Goal: Information Seeking & Learning: Find specific fact

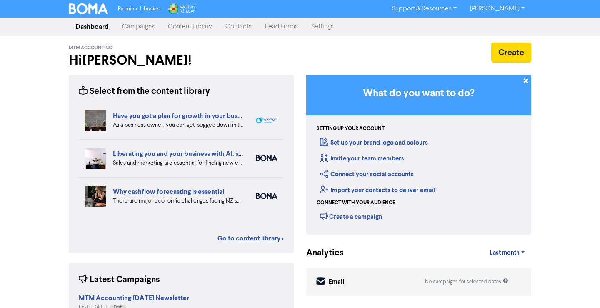
click at [245, 25] on link "Contacts" at bounding box center [239, 26] width 40 height 17
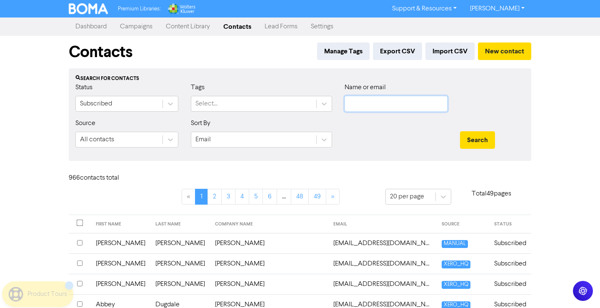
click at [393, 105] on input "text" at bounding box center [396, 104] width 103 height 16
paste input "[EMAIL_ADDRESS][DOMAIN_NAME]"
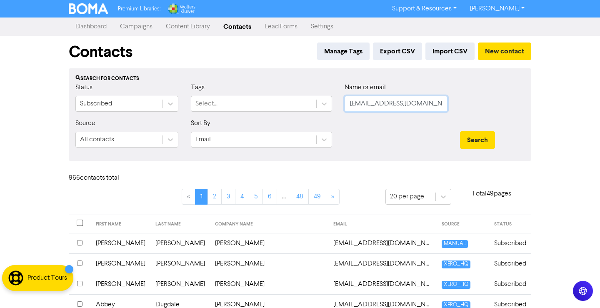
click at [460, 131] on button "Search" at bounding box center [477, 140] width 35 height 18
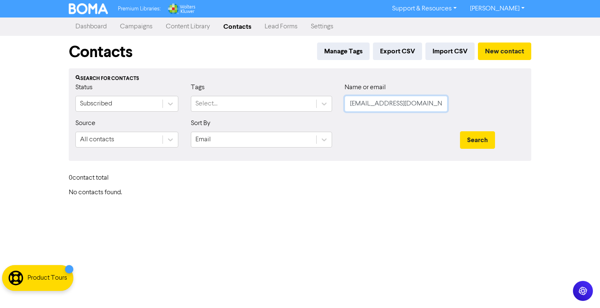
click at [379, 104] on input "[EMAIL_ADDRESS][DOMAIN_NAME]" at bounding box center [396, 104] width 103 height 16
paste input "ichaelbutler@hot"
click at [460, 131] on button "Search" at bounding box center [477, 140] width 35 height 18
click at [473, 138] on button "Search" at bounding box center [477, 140] width 35 height 18
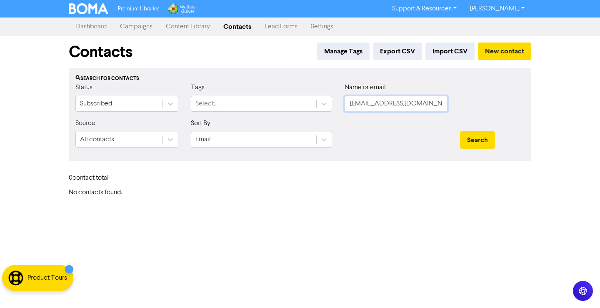
click at [412, 105] on input "[EMAIL_ADDRESS][DOMAIN_NAME]" at bounding box center [396, 104] width 103 height 16
click at [460, 131] on button "Search" at bounding box center [477, 140] width 35 height 18
click at [388, 104] on input "[EMAIL_ADDRESS][DOMAIN_NAME]" at bounding box center [396, 104] width 103 height 16
paste input "[PHONE_NUMBER]"
type input "[PHONE_NUMBER]"
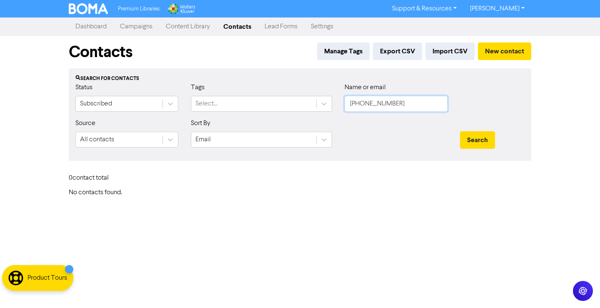
click at [460, 131] on button "Search" at bounding box center [477, 140] width 35 height 18
drag, startPoint x: 424, startPoint y: 103, endPoint x: 165, endPoint y: 118, distance: 260.1
click at [345, 112] on input "[PHONE_NUMBER]" at bounding box center [396, 104] width 103 height 16
click at [460, 131] on button "Search" at bounding box center [477, 140] width 35 height 18
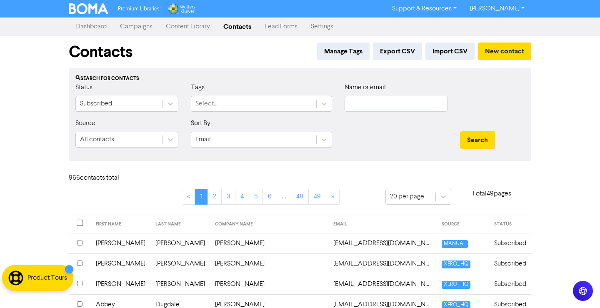
click at [20, 196] on div "Premium Libraries: Support & Resources Video Tutorials FAQ & Guides Marketing E…" at bounding box center [300, 154] width 600 height 308
